Goal: Information Seeking & Learning: Learn about a topic

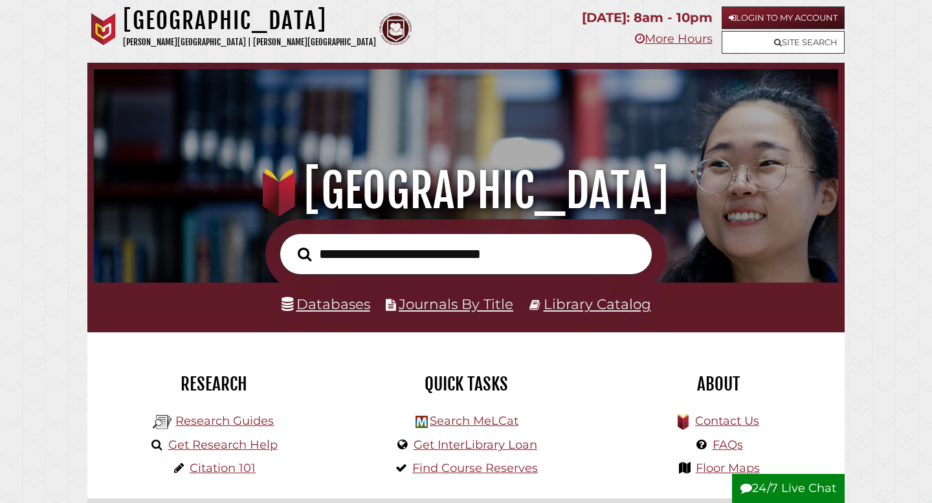
scroll to position [246, 738]
click at [397, 261] on input "text" at bounding box center [466, 255] width 373 height 42
type input "**********"
click at [291, 244] on button "Search" at bounding box center [304, 254] width 27 height 21
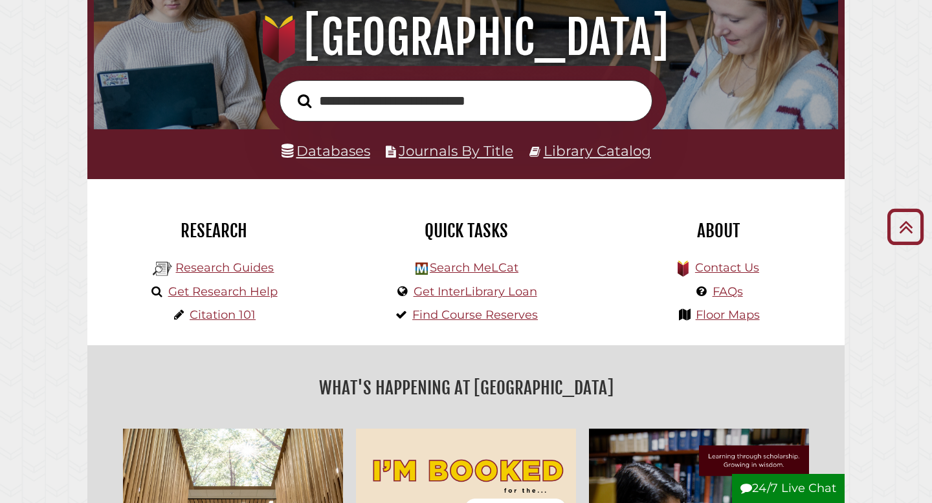
scroll to position [134, 0]
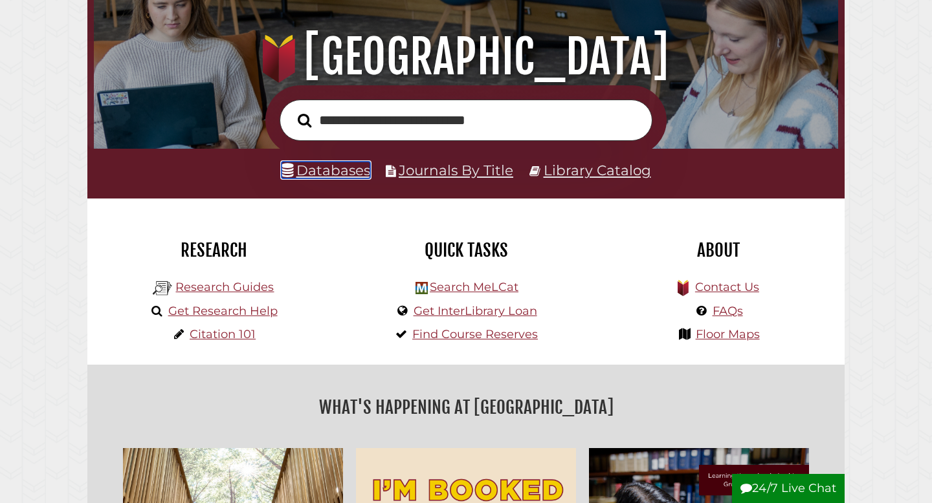
click at [357, 173] on link "Databases" at bounding box center [326, 170] width 89 height 17
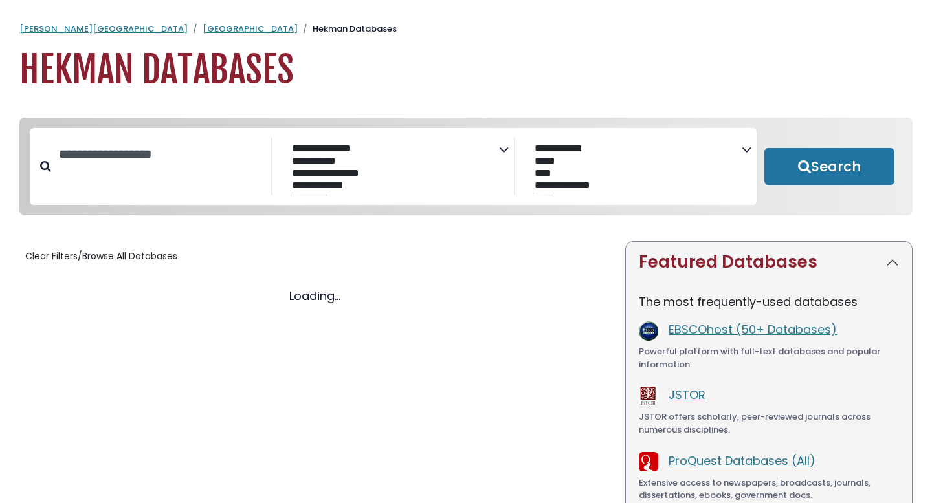
select select "Database Subject Filter"
select select "Database Vendors Filter"
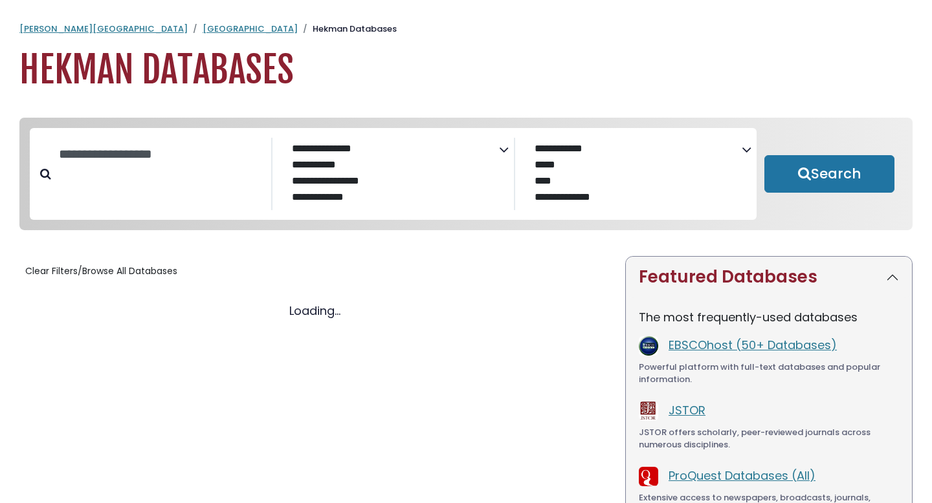
select select "Database Subject Filter"
select select "Database Vendors Filter"
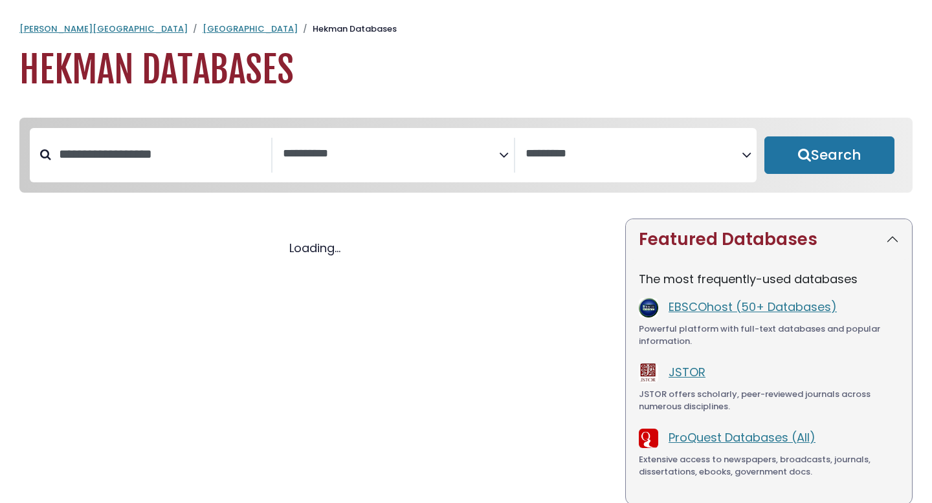
select select "Database Subject Filter"
select select "Database Vendors Filter"
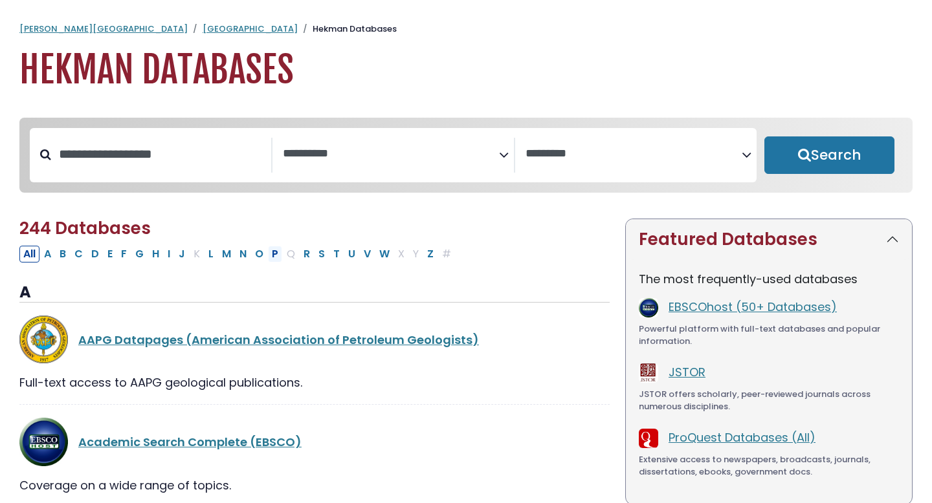
click at [275, 253] on button "P" at bounding box center [275, 254] width 14 height 17
select select "Database Subject Filter"
select select "Database Vendors Filter"
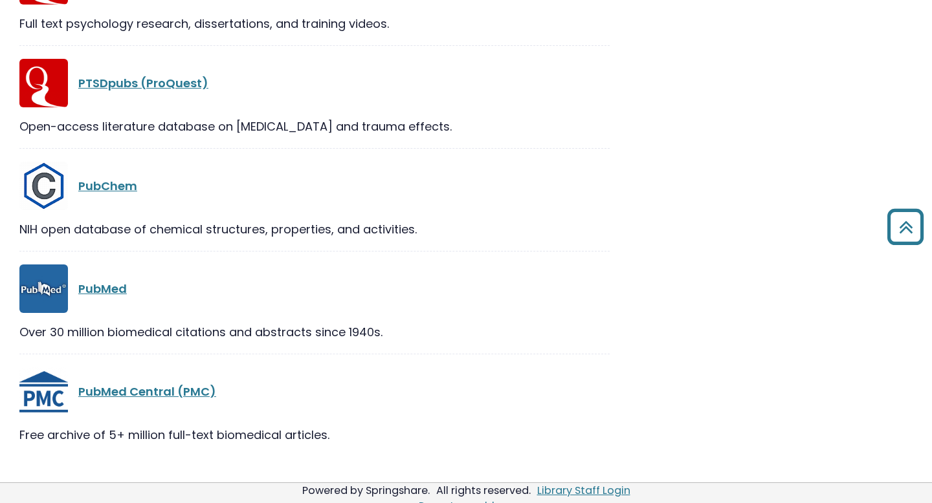
scroll to position [2281, 0]
click at [90, 293] on link "PubMed" at bounding box center [102, 290] width 49 height 16
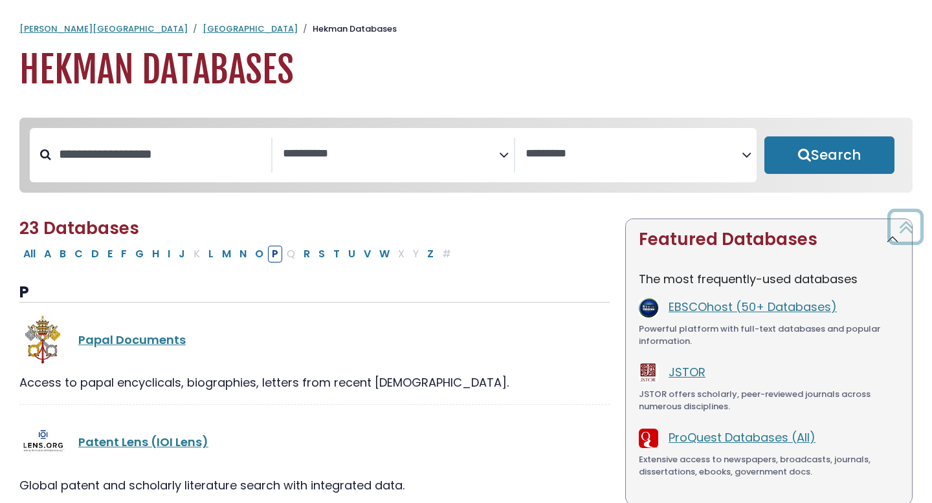
select select "Database Subject Filter"
select select "Database Vendors Filter"
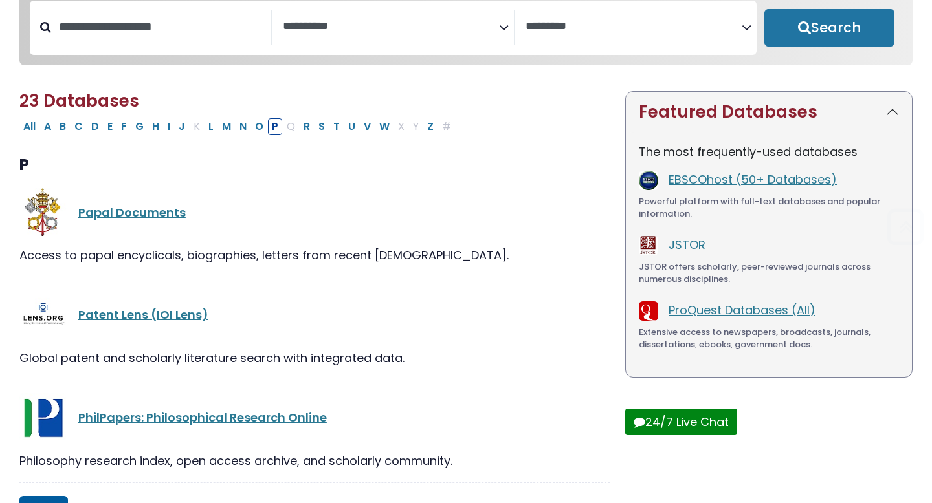
scroll to position [129, 0]
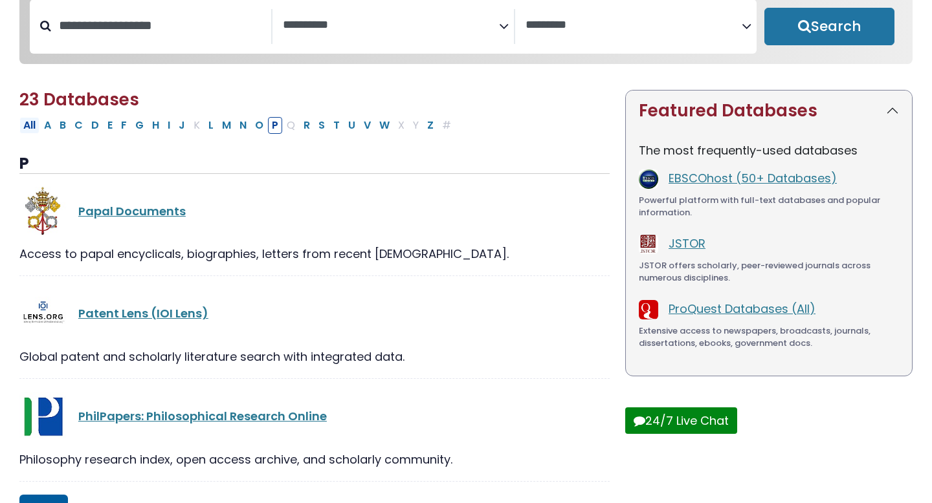
click at [24, 127] on button "All" at bounding box center [29, 125] width 20 height 17
select select "Database Subject Filter"
select select "Database Vendors Filter"
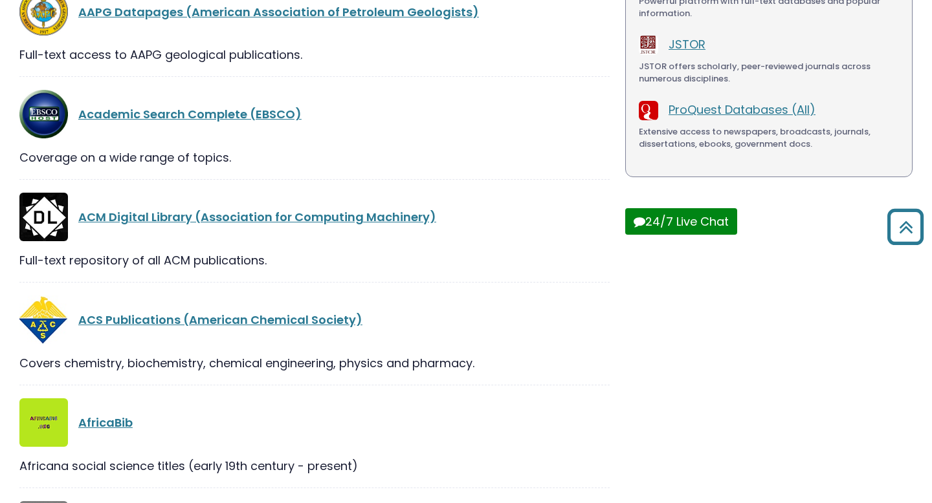
scroll to position [88, 0]
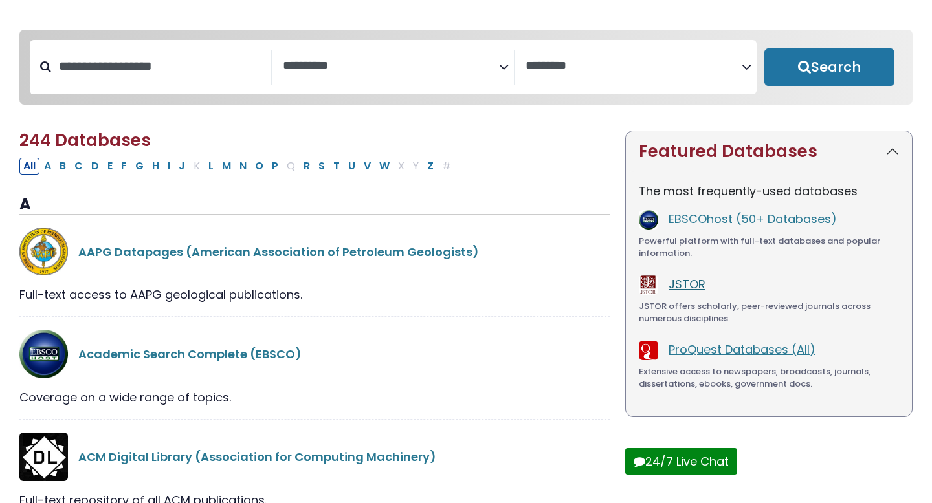
click at [691, 285] on link "JSTOR" at bounding box center [686, 284] width 37 height 16
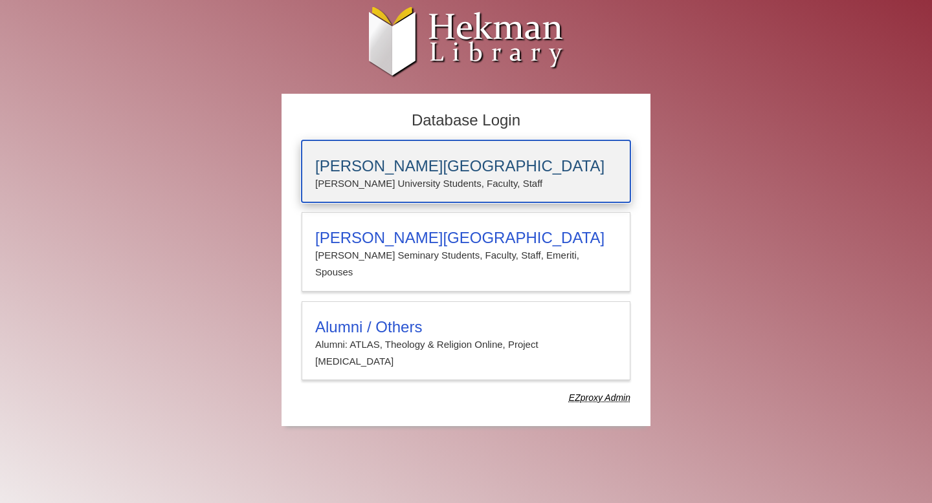
click at [464, 175] on p "[PERSON_NAME] University Students, Faculty, Staff" at bounding box center [466, 183] width 302 height 17
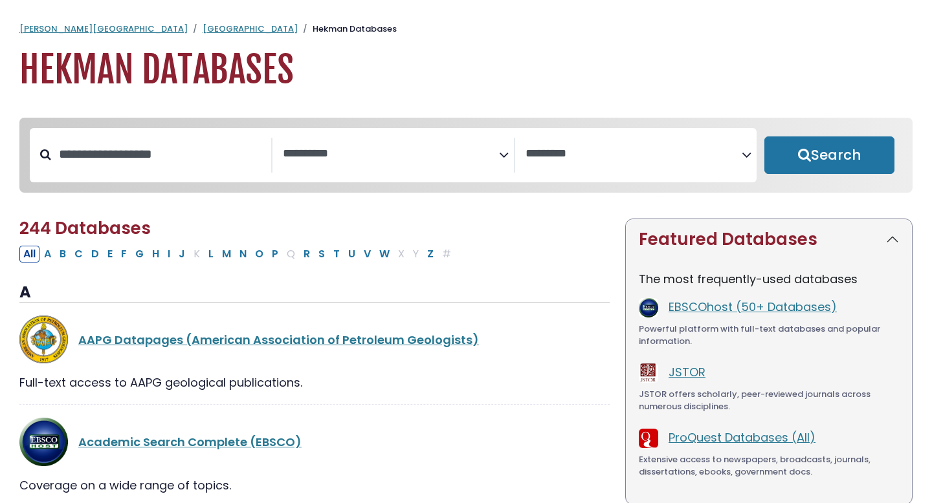
select select "Database Subject Filter"
select select "Database Vendors Filter"
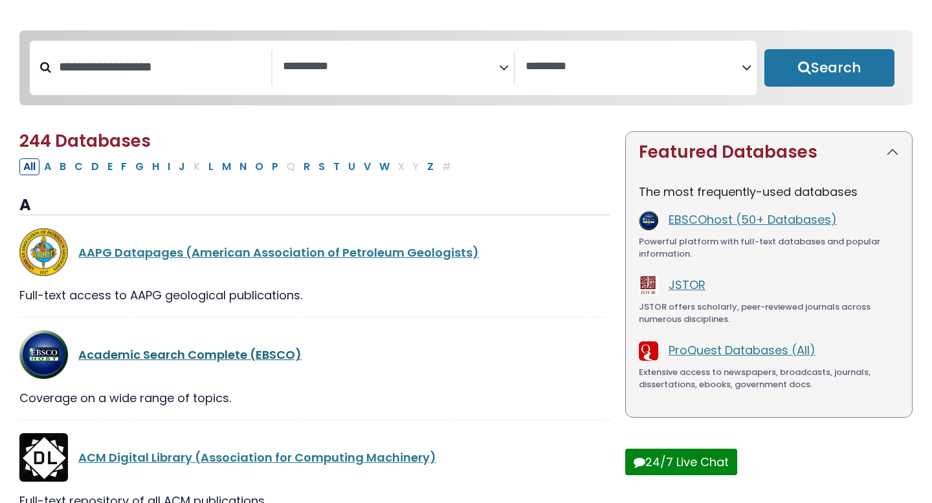
click at [207, 360] on link "Academic Search Complete (EBSCO)" at bounding box center [189, 355] width 223 height 16
